Goal: Task Accomplishment & Management: Manage account settings

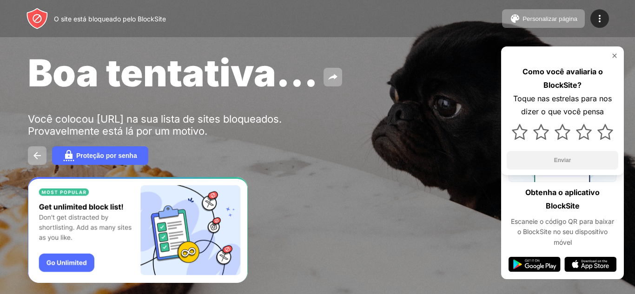
click at [615, 55] on img at bounding box center [614, 55] width 7 height 7
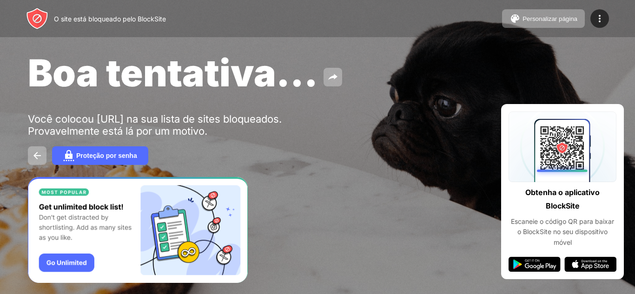
click at [131, 15] on font "O site está bloqueado pelo BlockSite" at bounding box center [110, 19] width 112 height 8
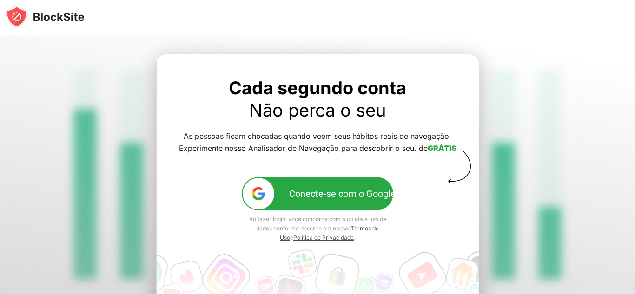
click at [288, 183] on button "Conecte-se com o Google" at bounding box center [318, 193] width 152 height 33
